Goal: Transaction & Acquisition: Purchase product/service

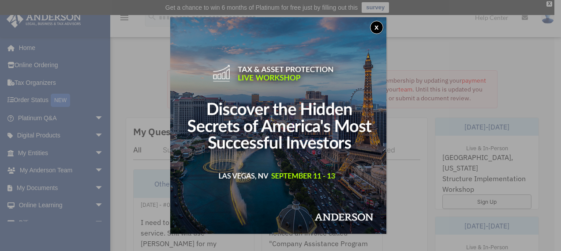
click at [382, 30] on button "x" at bounding box center [376, 27] width 13 height 13
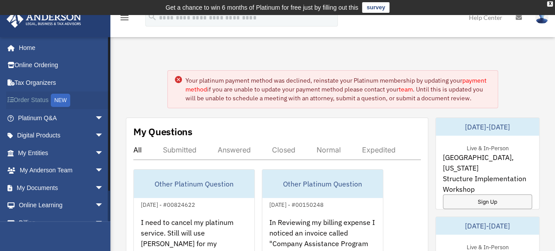
click at [38, 102] on link "Order Status NEW" at bounding box center [61, 100] width 111 height 18
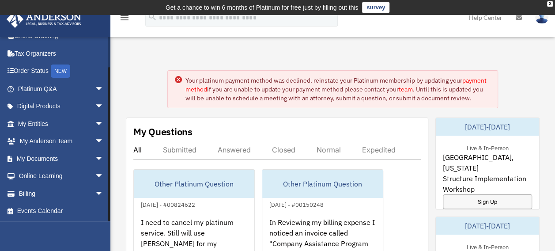
drag, startPoint x: 108, startPoint y: 206, endPoint x: 112, endPoint y: 225, distance: 19.8
click at [56, 195] on link "Billing arrow_drop_down" at bounding box center [61, 193] width 111 height 18
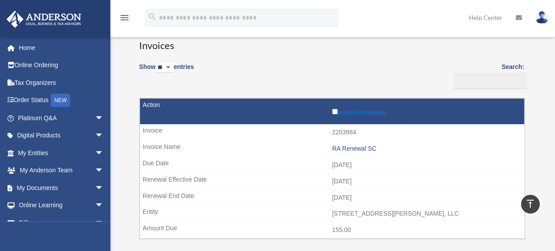
scroll to position [71, 0]
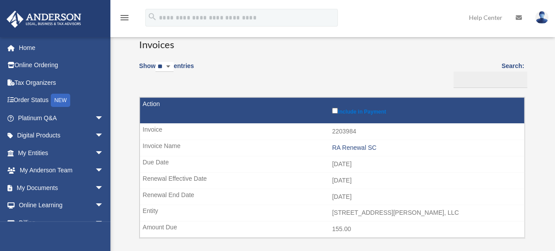
drag, startPoint x: 554, startPoint y: 79, endPoint x: 560, endPoint y: 122, distance: 44.1
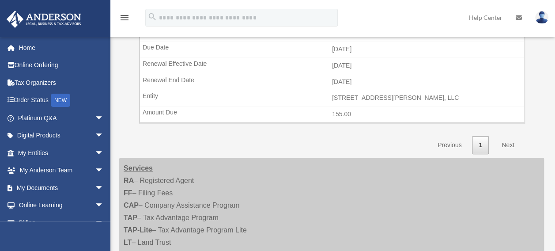
scroll to position [213, 0]
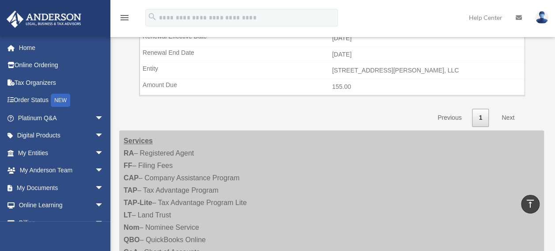
click at [504, 114] on link "Next" at bounding box center [508, 118] width 26 height 18
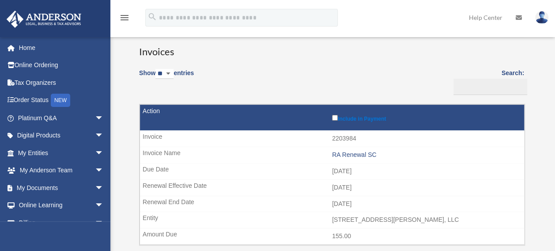
scroll to position [0, 0]
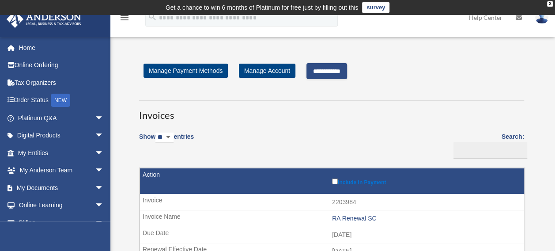
click at [345, 71] on input "**********" at bounding box center [326, 71] width 41 height 16
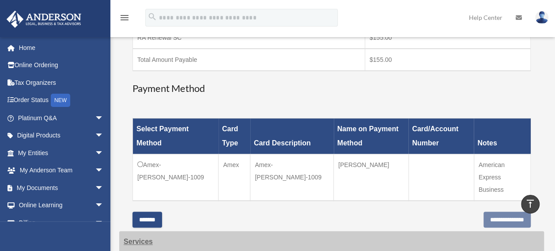
scroll to position [192, 0]
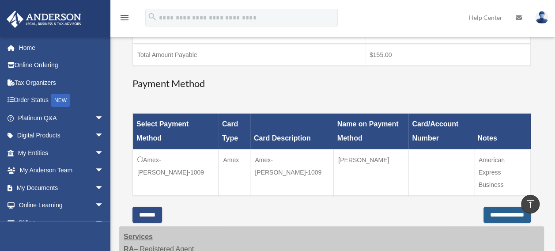
click at [483, 206] on input "**********" at bounding box center [506, 214] width 47 height 16
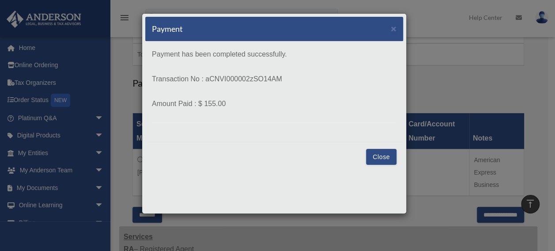
click at [301, 184] on div "Payment × Payment has been completed successfully. Transaction No : aCNVI000002…" at bounding box center [274, 113] width 265 height 200
click at [383, 159] on button "Close" at bounding box center [381, 157] width 30 height 16
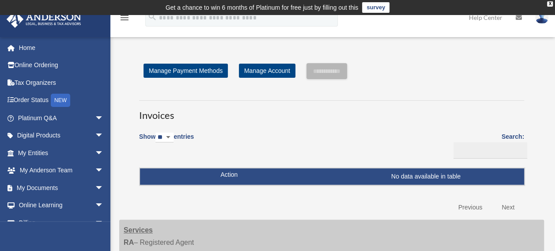
click at [540, 22] on img at bounding box center [541, 17] width 13 height 13
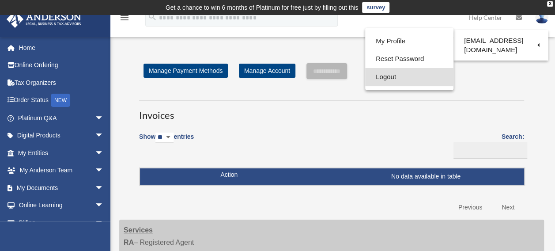
click at [398, 77] on link "Logout" at bounding box center [409, 77] width 88 height 18
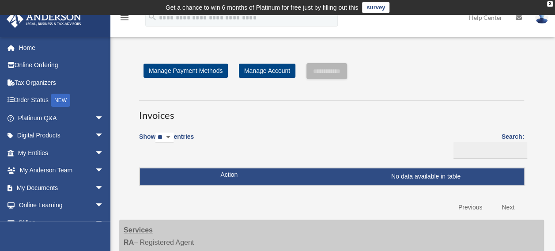
click at [398, 77] on div "**********" at bounding box center [331, 71] width 385 height 16
